Goal: Task Accomplishment & Management: Use online tool/utility

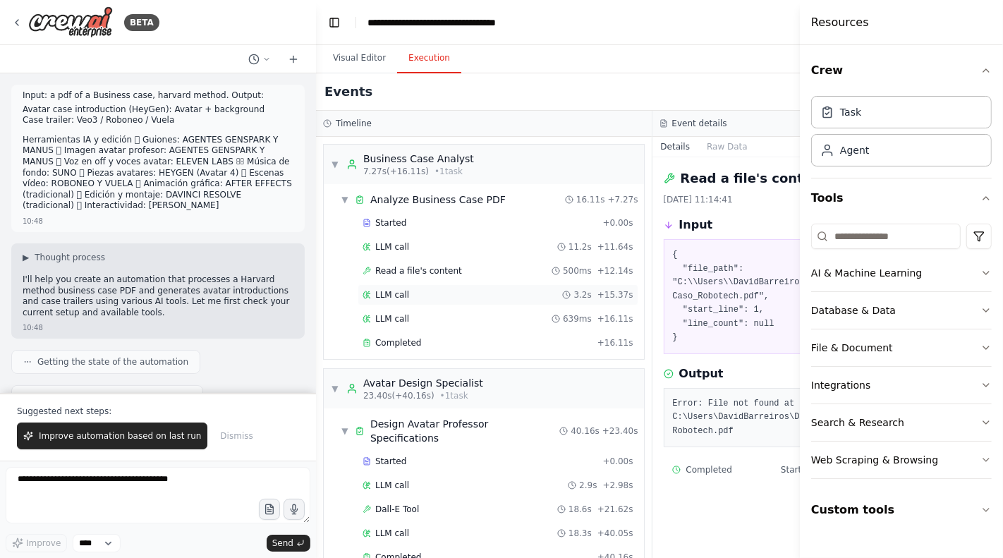
scroll to position [6005, 0]
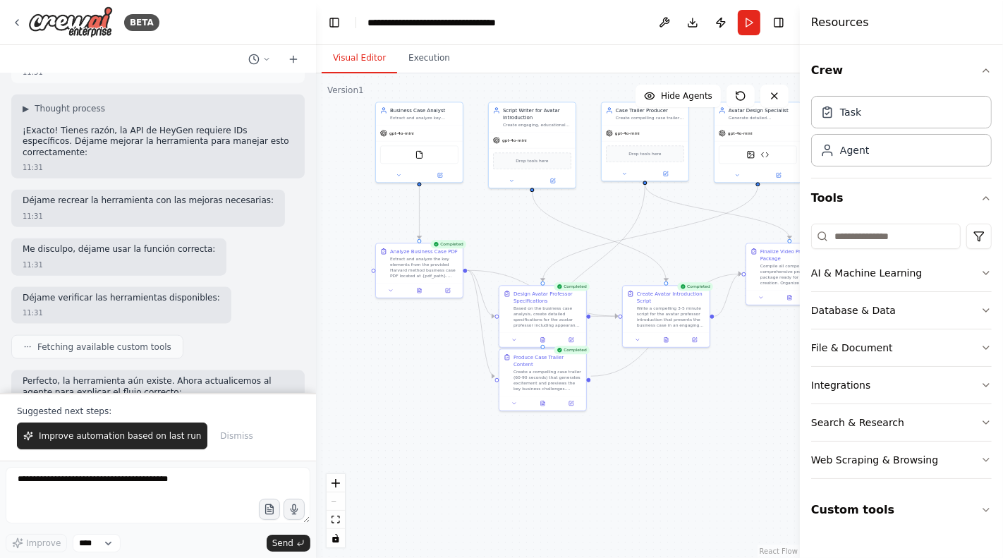
click at [376, 56] on button "Visual Editor" at bounding box center [359, 59] width 75 height 30
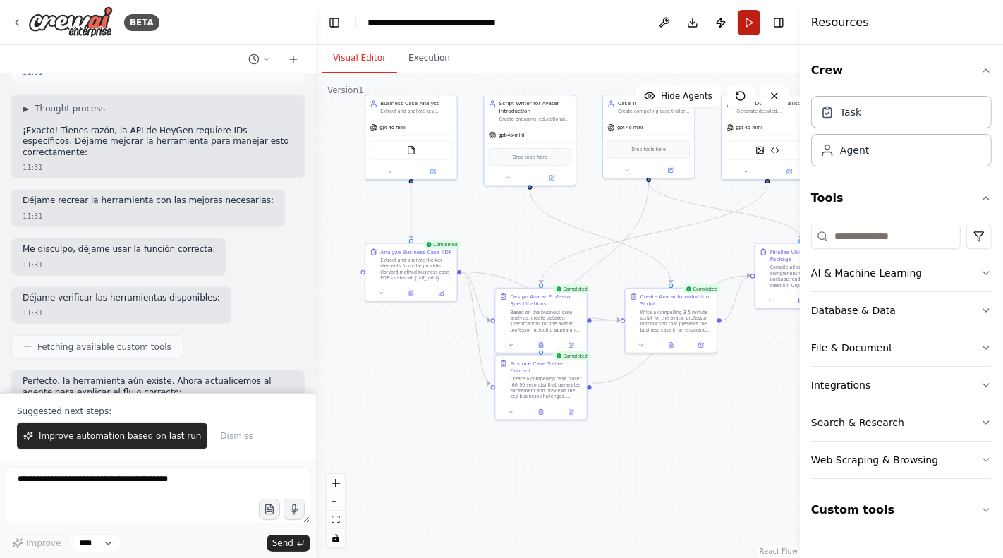
click at [749, 27] on button "Run" at bounding box center [749, 22] width 23 height 25
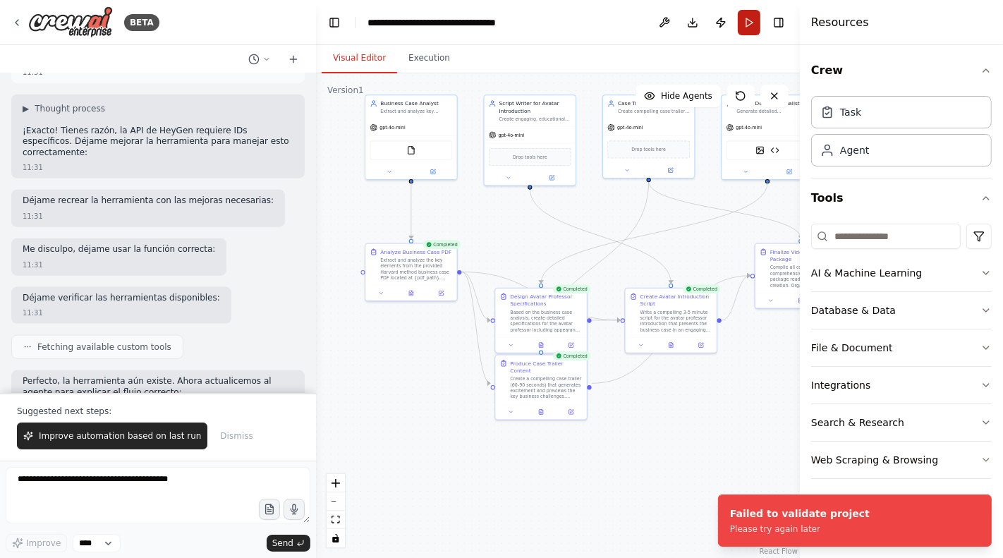
click at [741, 26] on button "Run" at bounding box center [749, 22] width 23 height 25
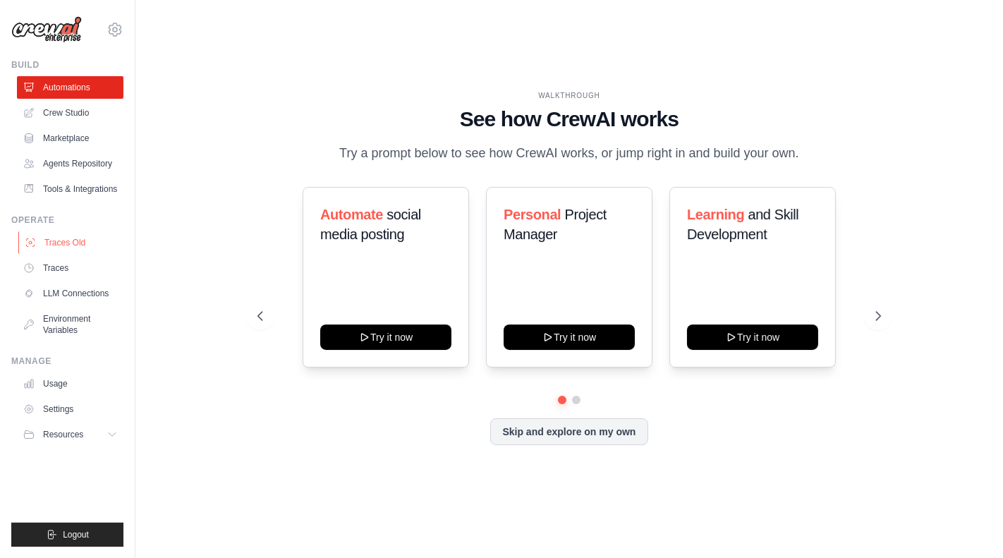
click at [66, 245] on link "Traces Old" at bounding box center [71, 242] width 106 height 23
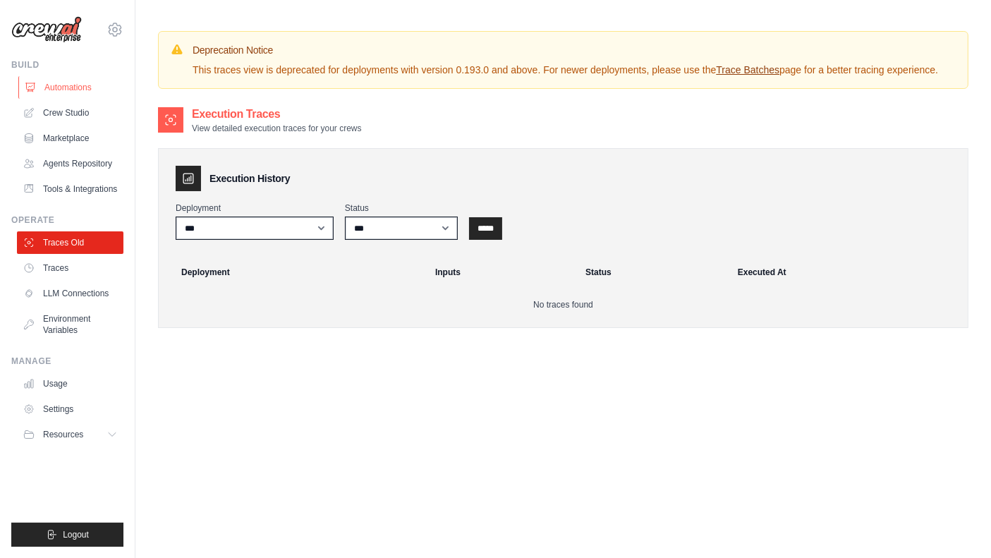
click at [98, 93] on link "Automations" at bounding box center [71, 87] width 106 height 23
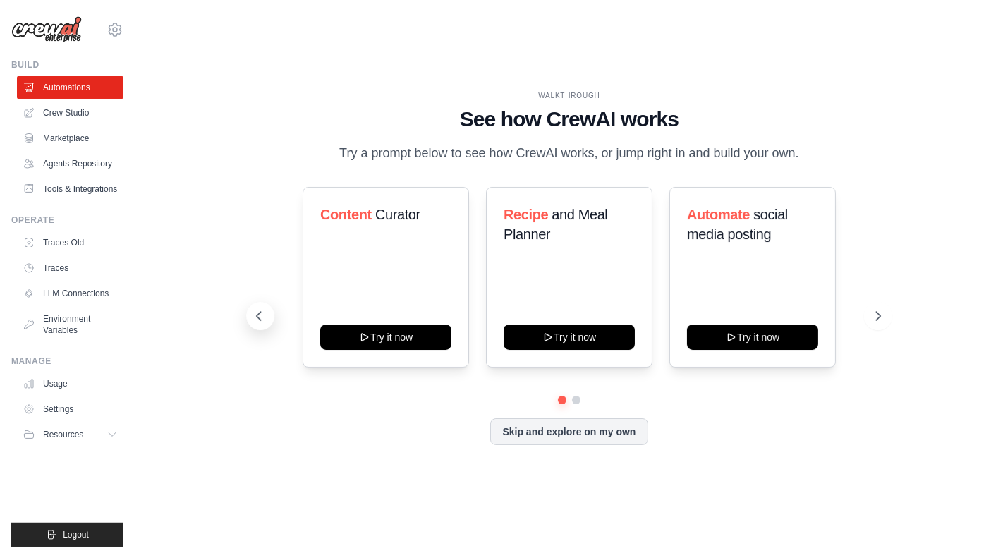
click at [260, 303] on button at bounding box center [260, 316] width 28 height 28
click at [372, 210] on h3 "Content Curator" at bounding box center [385, 215] width 131 height 20
click at [86, 190] on link "Tools & Integrations" at bounding box center [71, 189] width 106 height 23
